Goal: Transaction & Acquisition: Purchase product/service

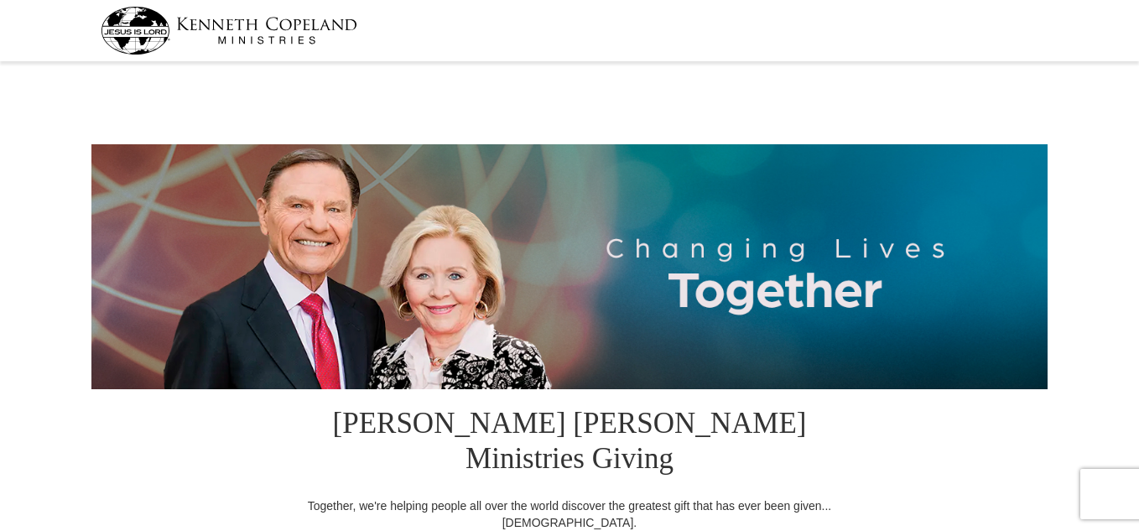
select select "[GEOGRAPHIC_DATA]"
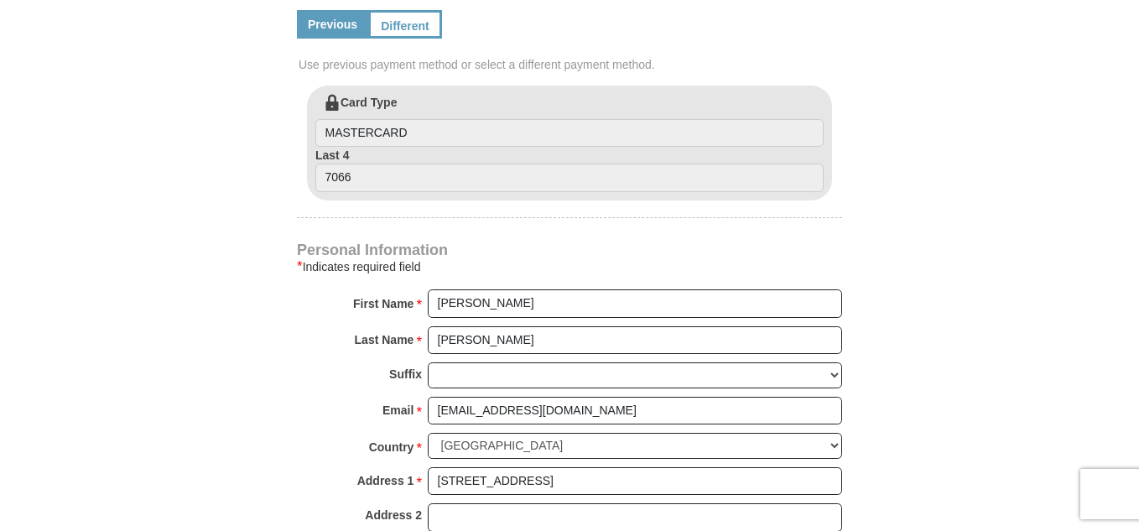
scroll to position [1394, 0]
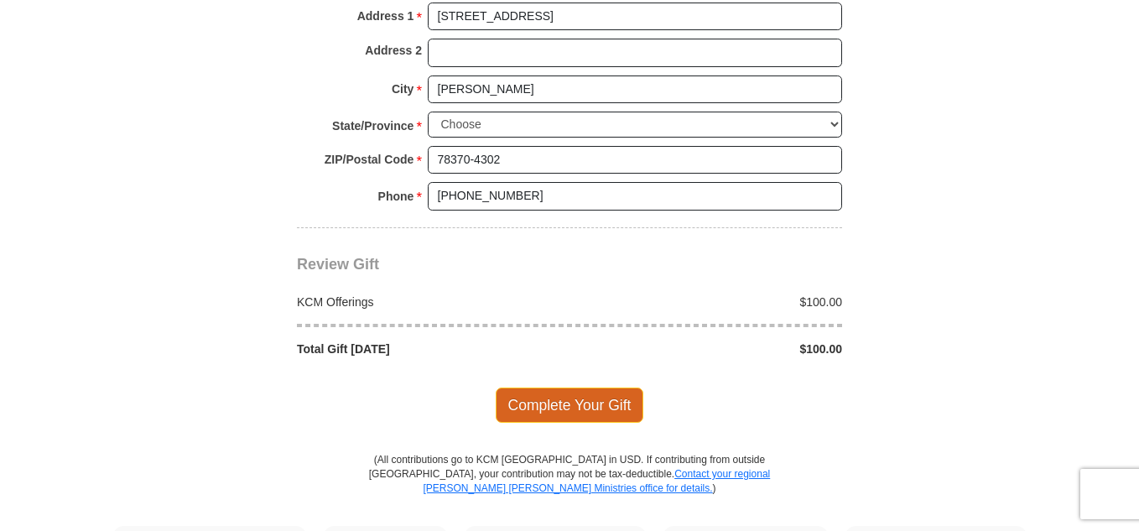
click at [593, 388] on span "Complete Your Gift" at bounding box center [570, 405] width 148 height 35
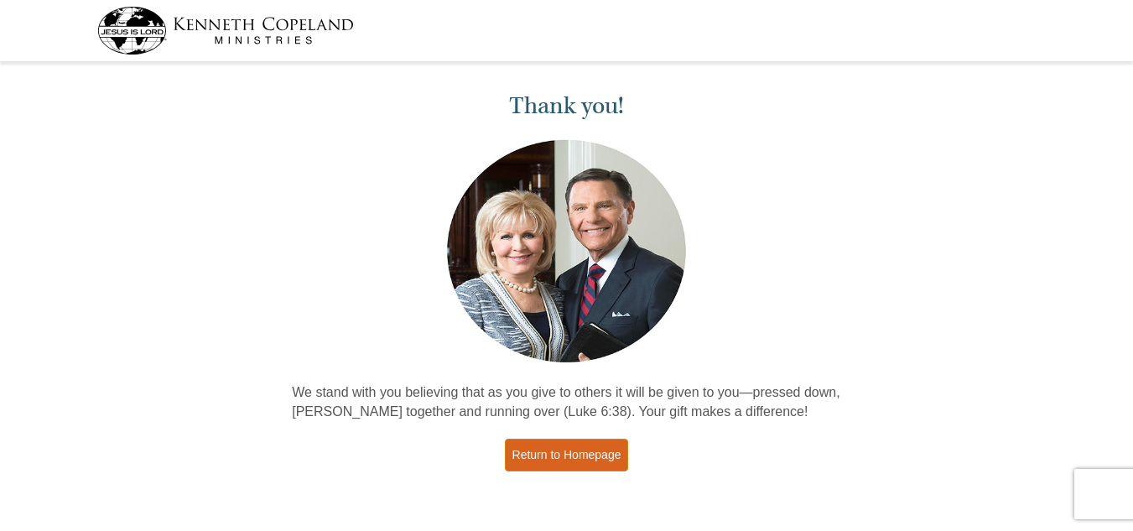
click at [587, 455] on link "Return to Homepage" at bounding box center [567, 455] width 124 height 33
